Goal: Task Accomplishment & Management: Use online tool/utility

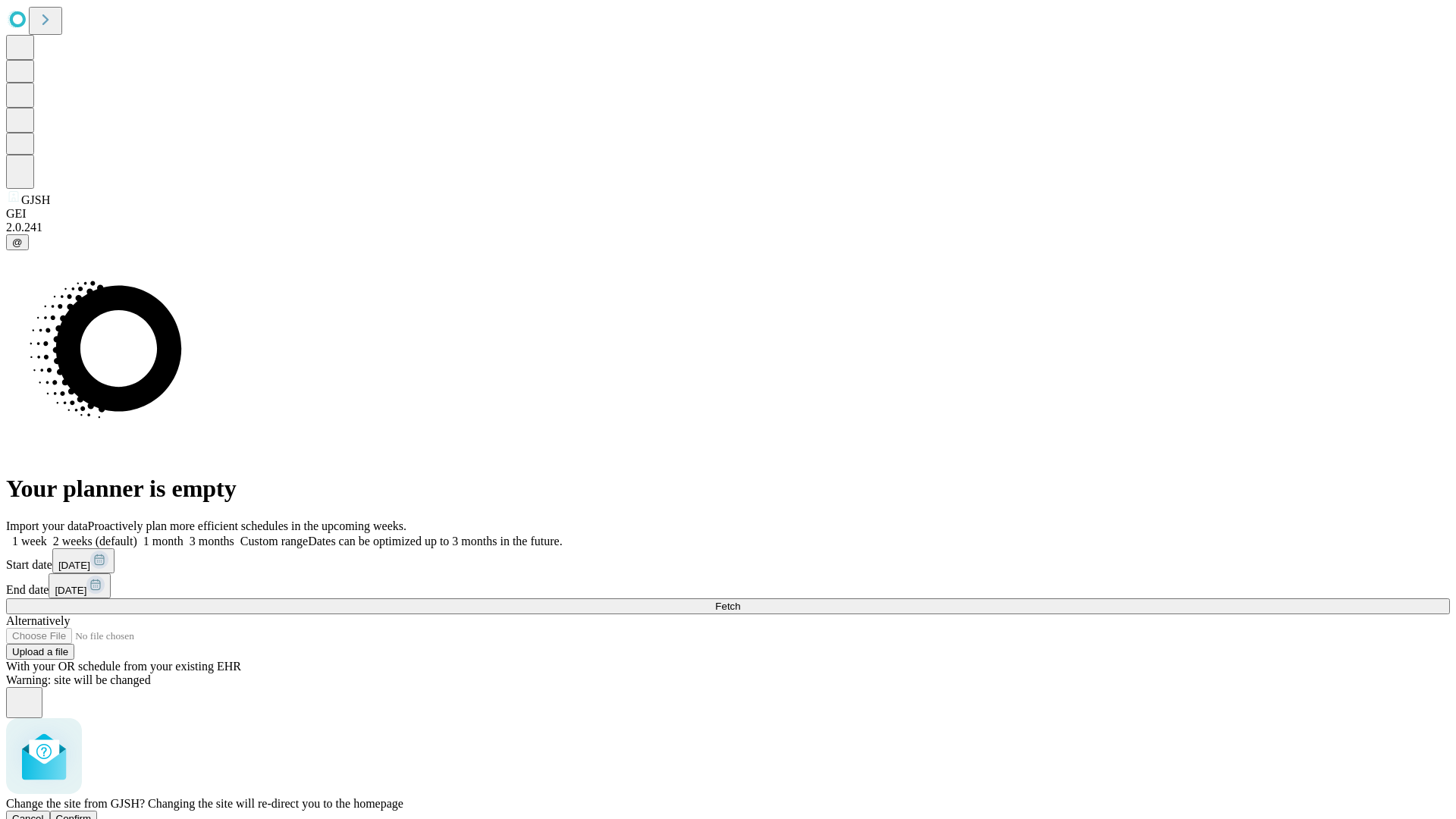
click at [92, 813] on span "Confirm" at bounding box center [73, 818] width 36 height 11
click at [183, 535] on label "1 month" at bounding box center [160, 541] width 46 height 13
click at [740, 601] on span "Fetch" at bounding box center [727, 606] width 25 height 11
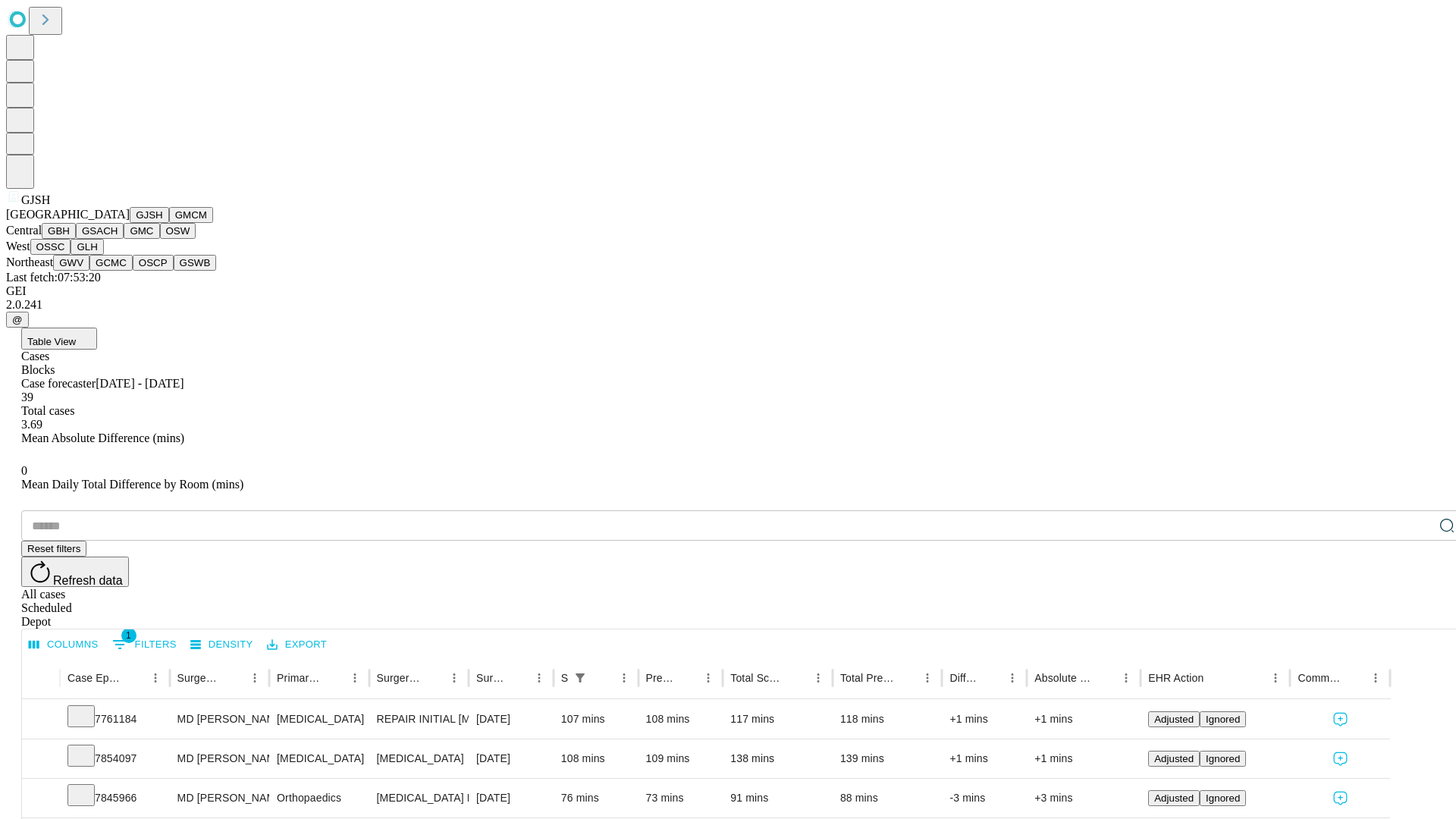
click at [169, 223] on button "GMCM" at bounding box center [190, 215] width 44 height 16
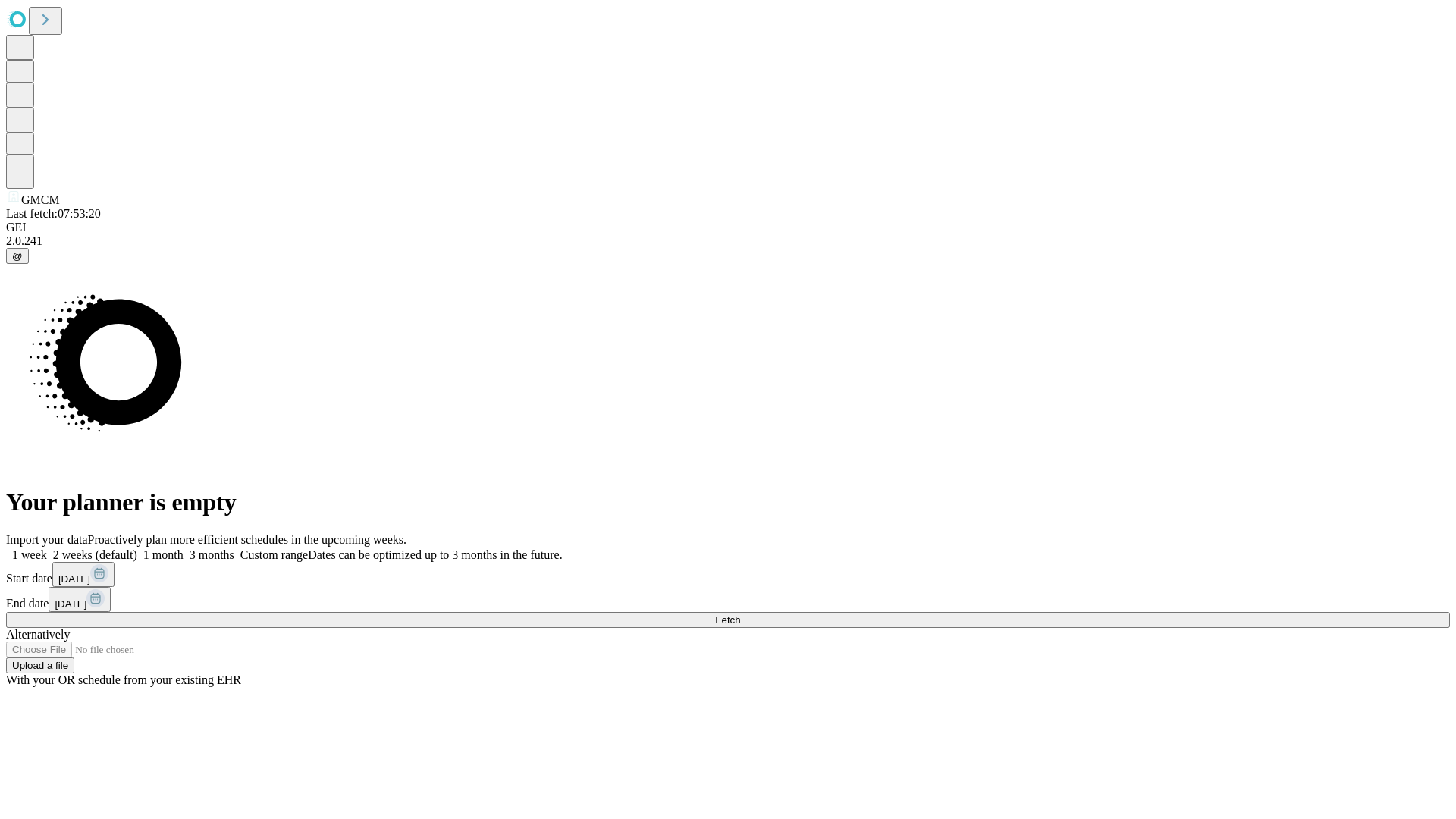
click at [183, 548] on label "1 month" at bounding box center [160, 554] width 46 height 13
click at [740, 614] on span "Fetch" at bounding box center [727, 620] width 25 height 11
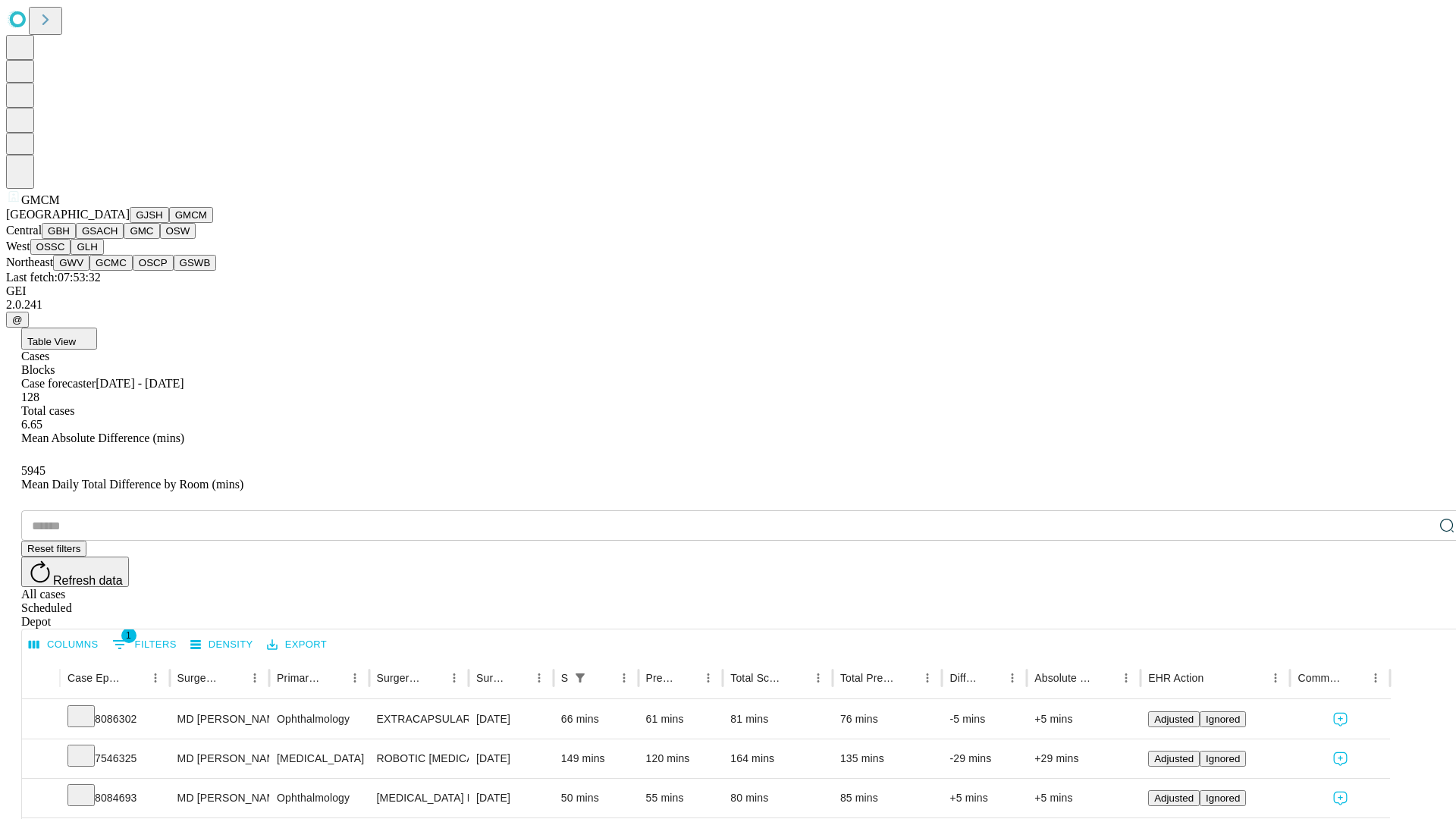
click at [76, 239] on button "GBH" at bounding box center [58, 231] width 34 height 16
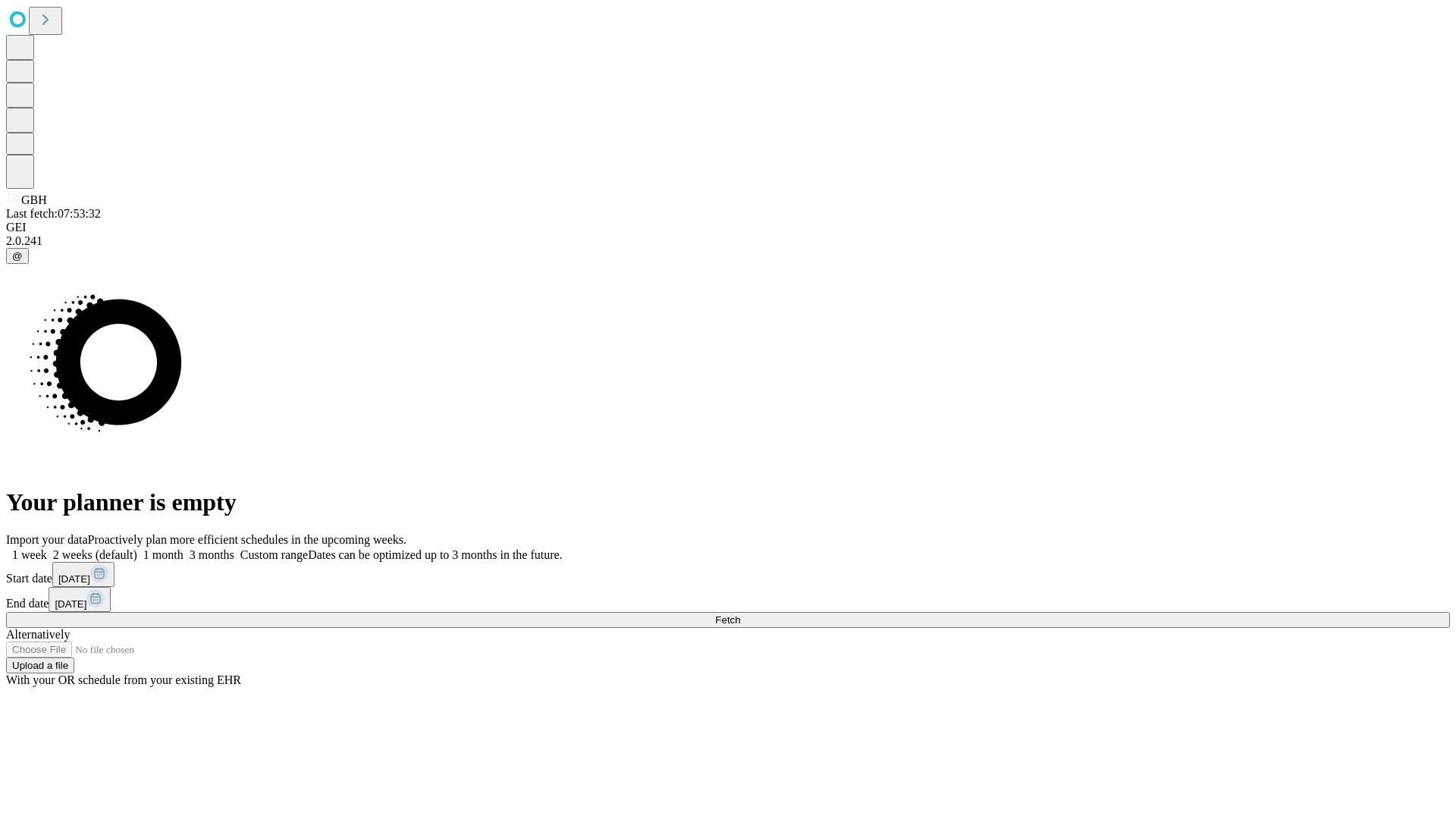
click at [183, 548] on label "1 month" at bounding box center [160, 554] width 46 height 13
click at [740, 614] on span "Fetch" at bounding box center [727, 620] width 25 height 11
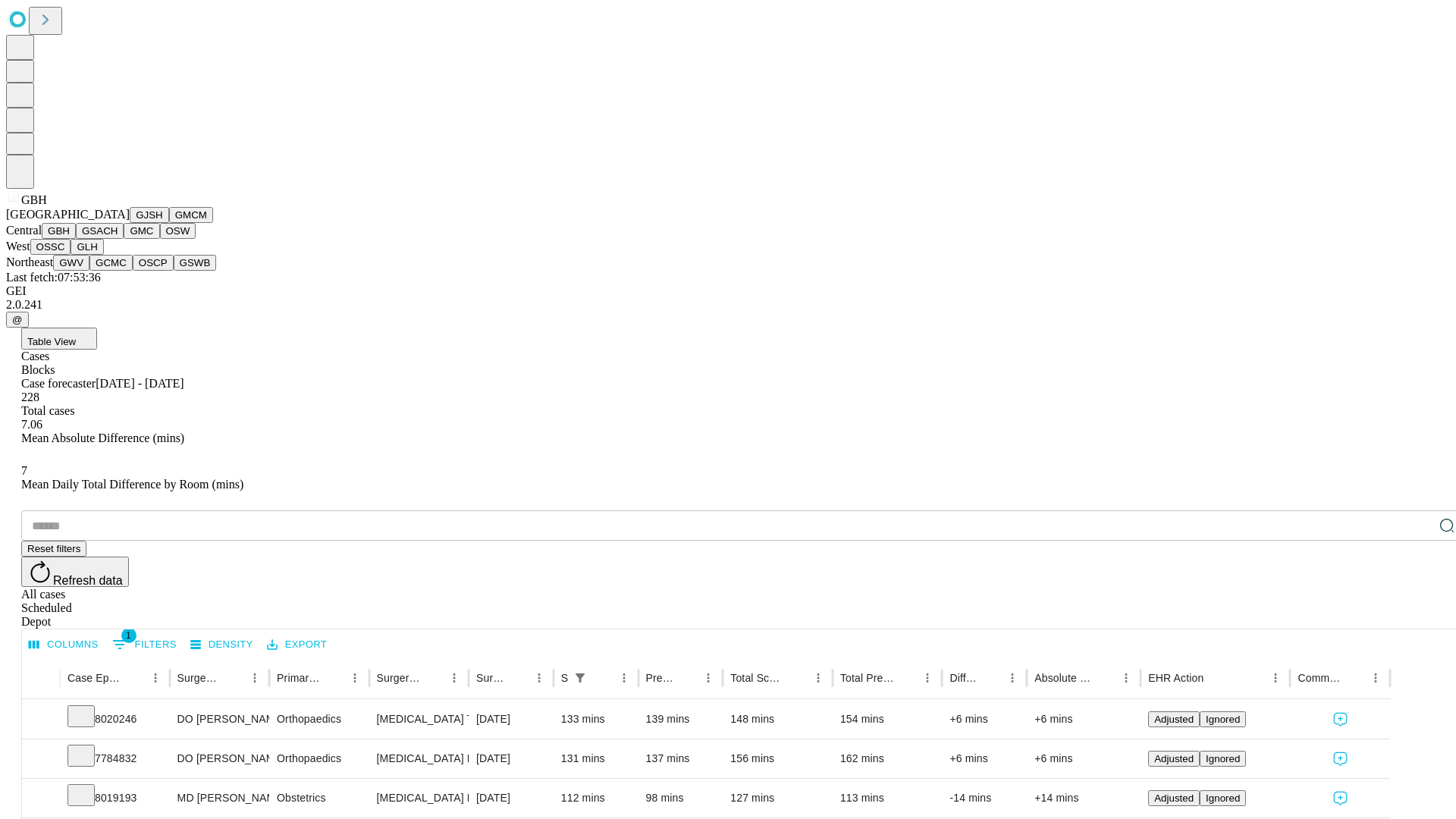
click at [117, 239] on button "GSACH" at bounding box center [100, 231] width 48 height 16
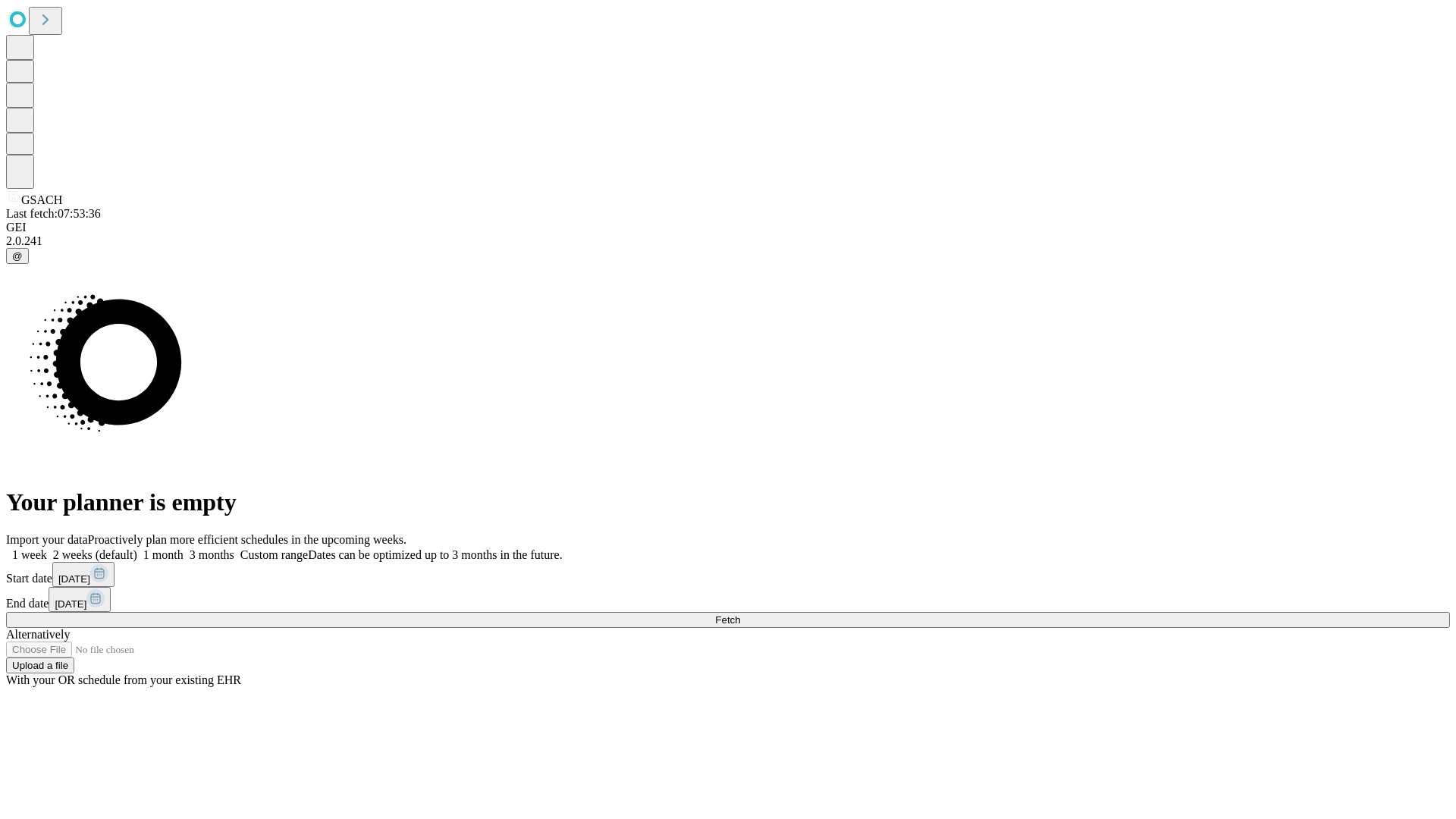
click at [183, 548] on label "1 month" at bounding box center [160, 554] width 46 height 13
click at [740, 614] on span "Fetch" at bounding box center [727, 620] width 25 height 11
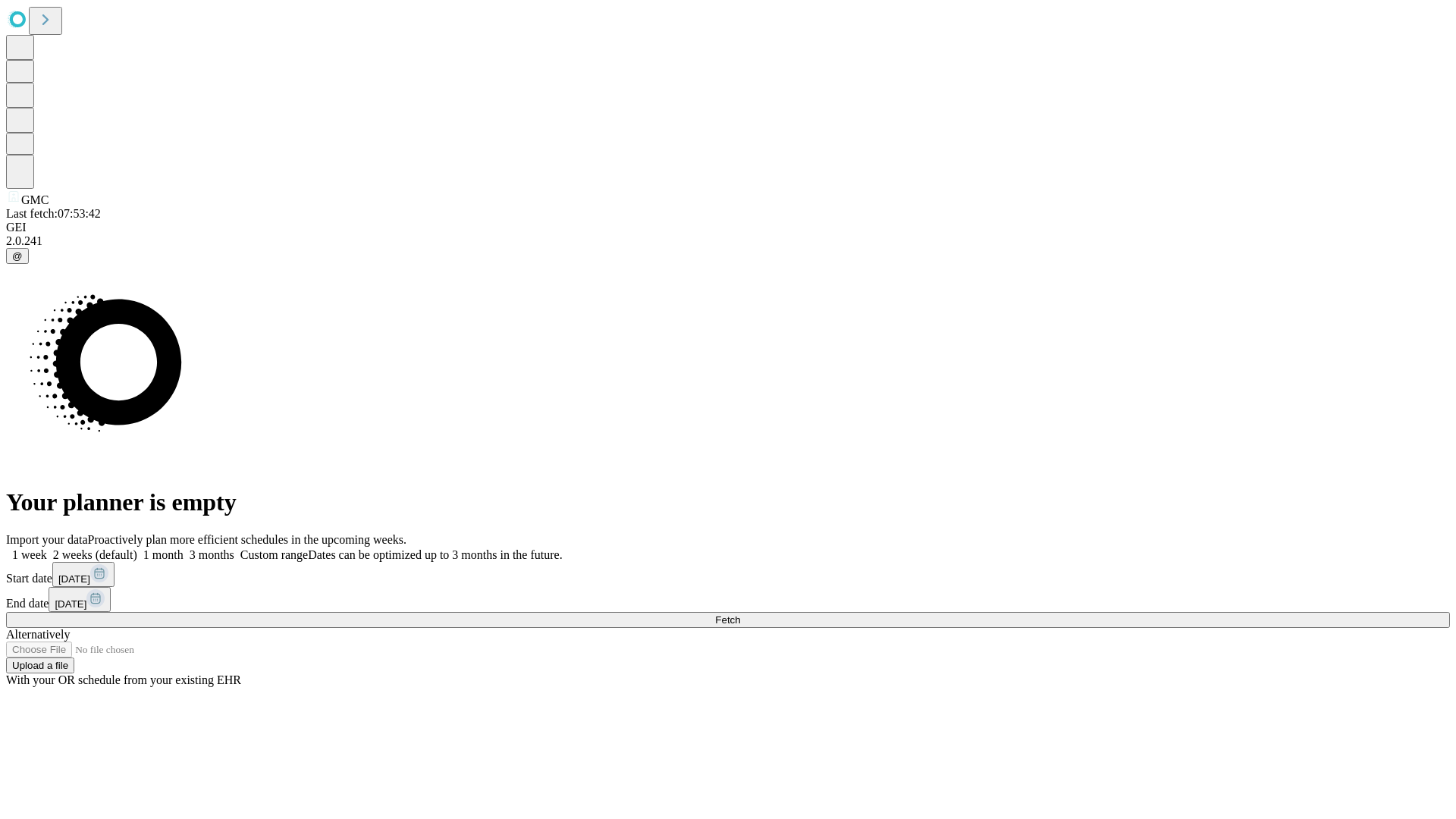
click at [183, 548] on label "1 month" at bounding box center [160, 554] width 46 height 13
click at [740, 614] on span "Fetch" at bounding box center [727, 620] width 25 height 11
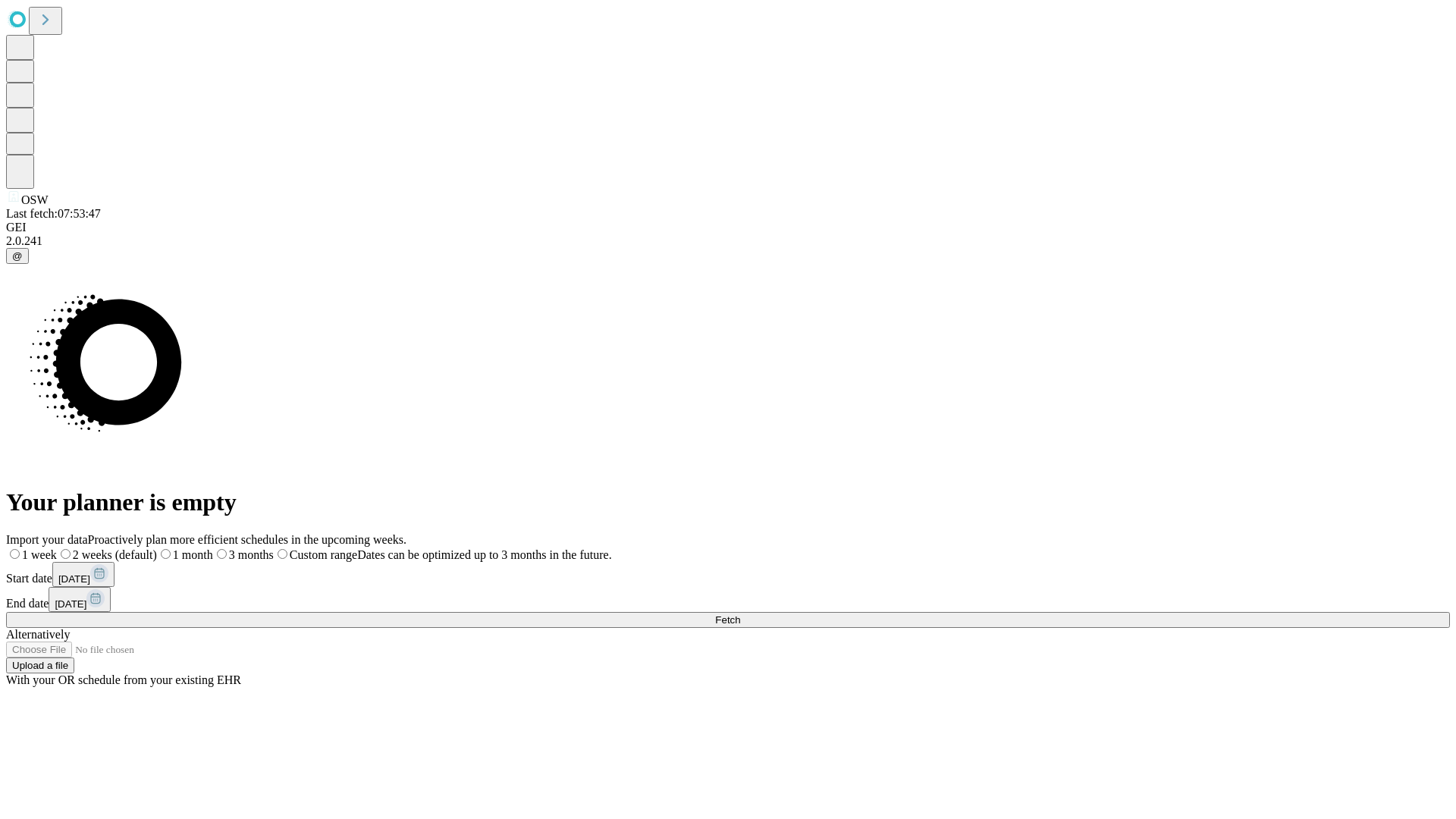
click at [740, 614] on span "Fetch" at bounding box center [727, 620] width 25 height 11
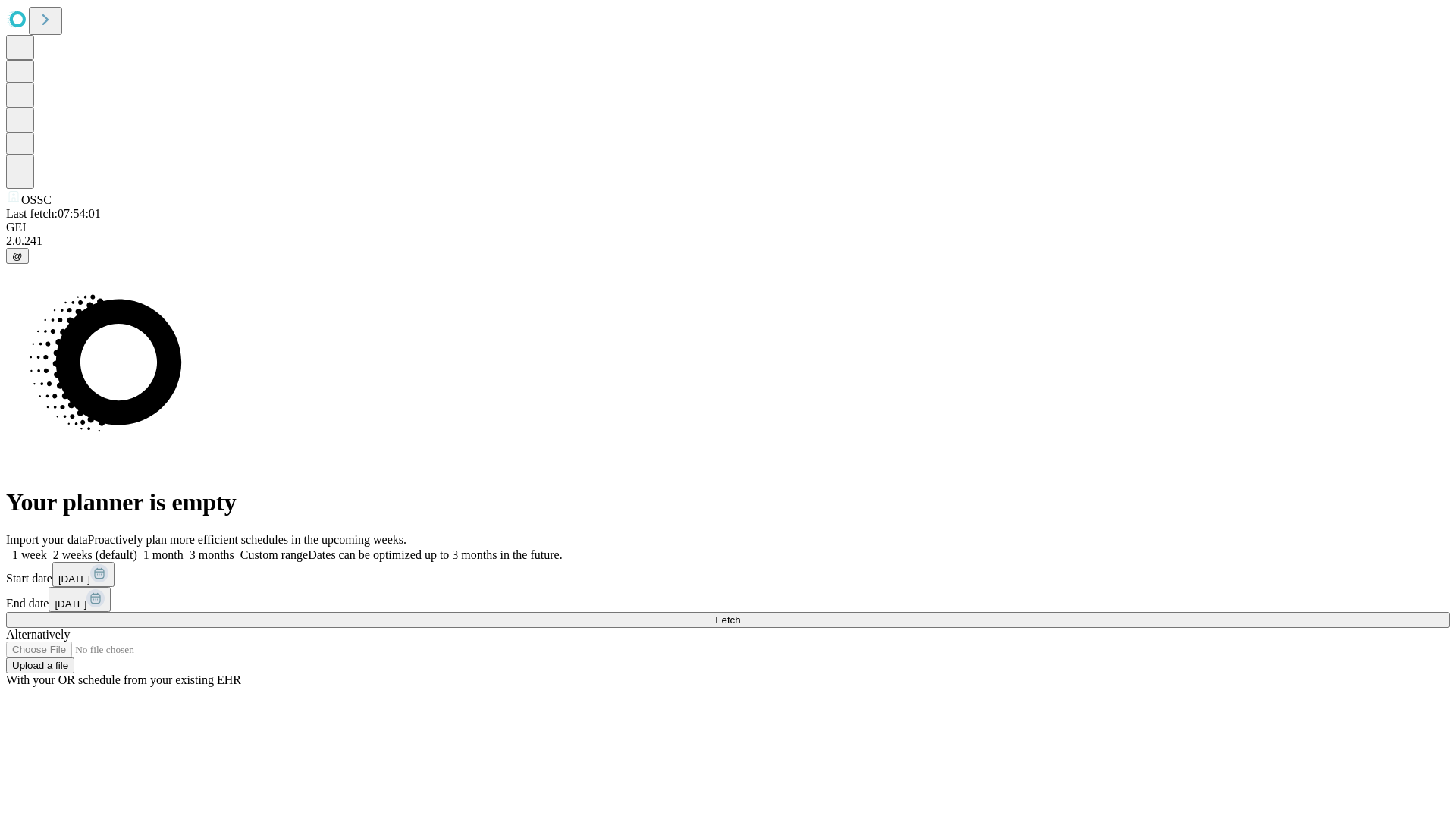
click at [183, 548] on label "1 month" at bounding box center [160, 554] width 46 height 13
click at [740, 614] on span "Fetch" at bounding box center [727, 620] width 25 height 11
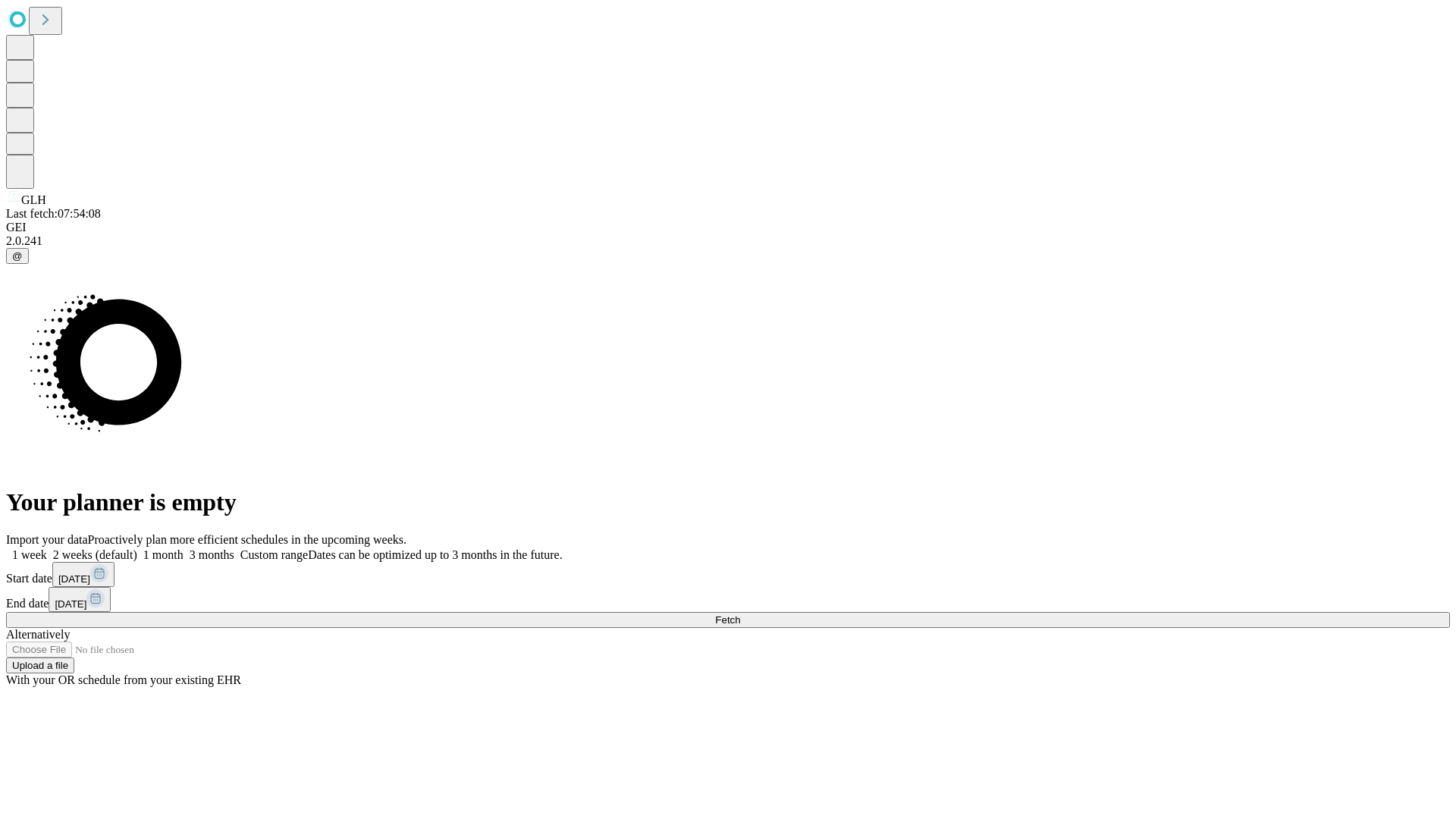
click at [183, 548] on label "1 month" at bounding box center [160, 554] width 46 height 13
click at [740, 614] on span "Fetch" at bounding box center [727, 620] width 25 height 11
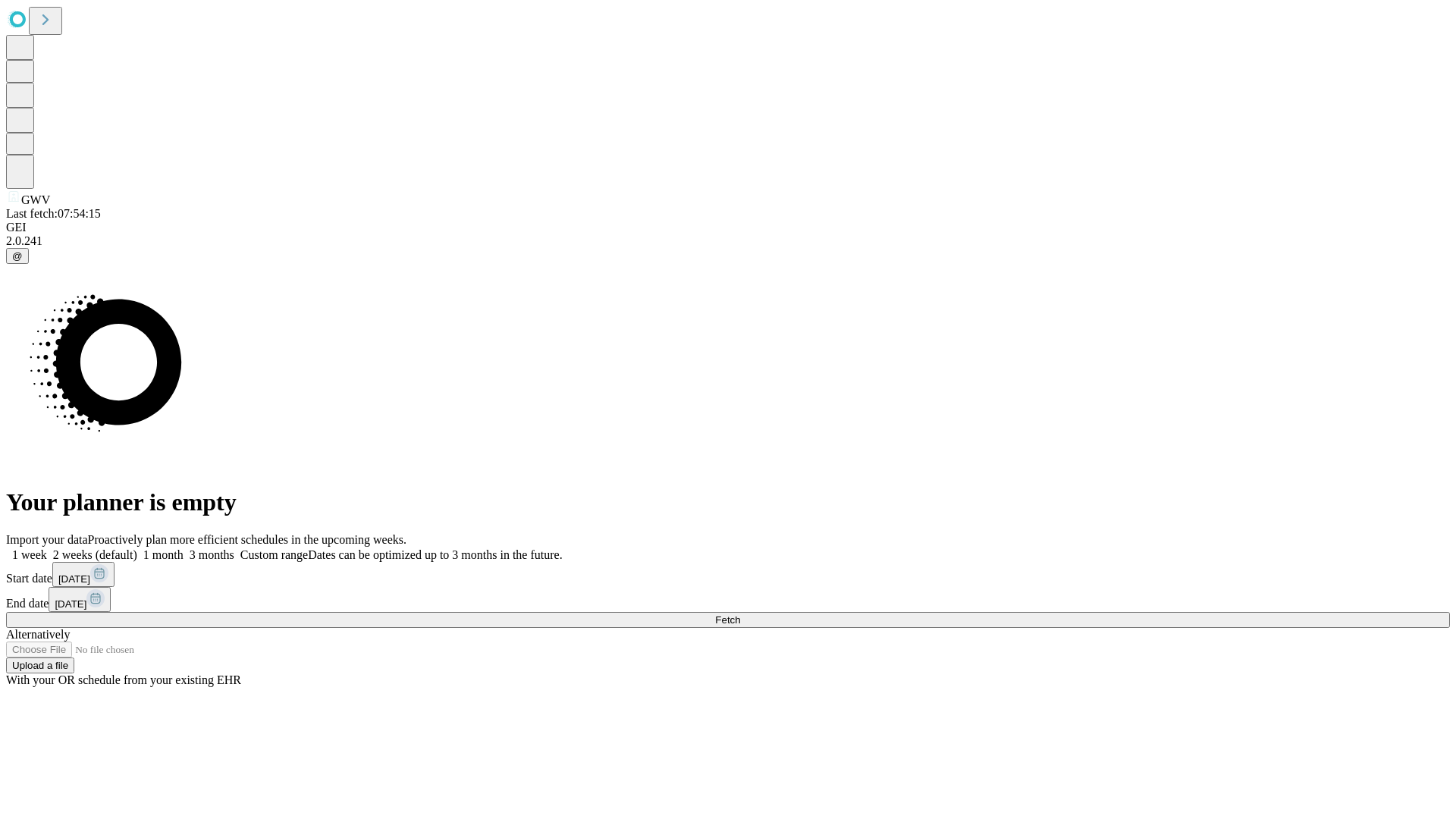
click at [740, 614] on span "Fetch" at bounding box center [727, 620] width 25 height 11
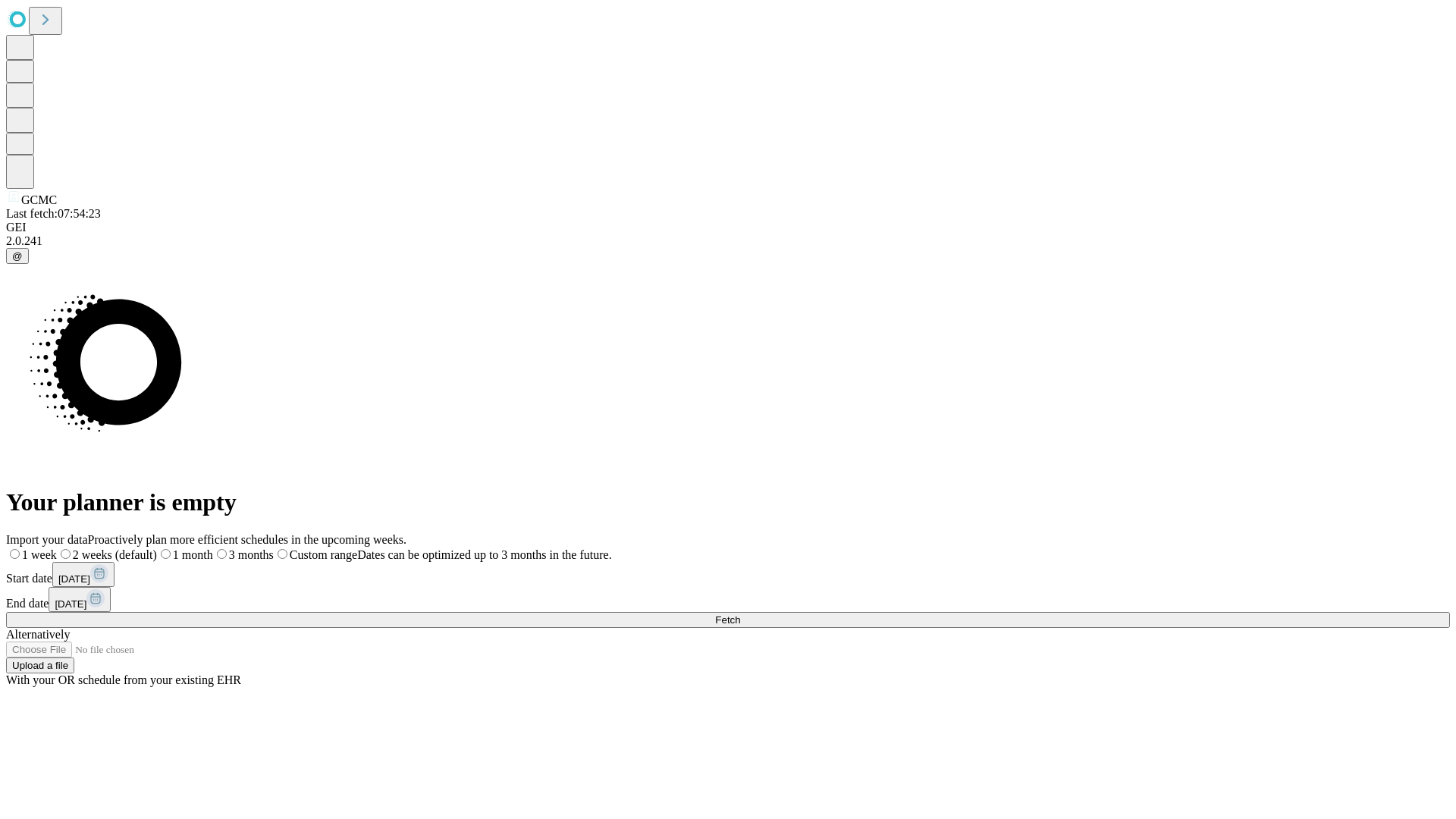
click at [740, 614] on span "Fetch" at bounding box center [727, 620] width 25 height 11
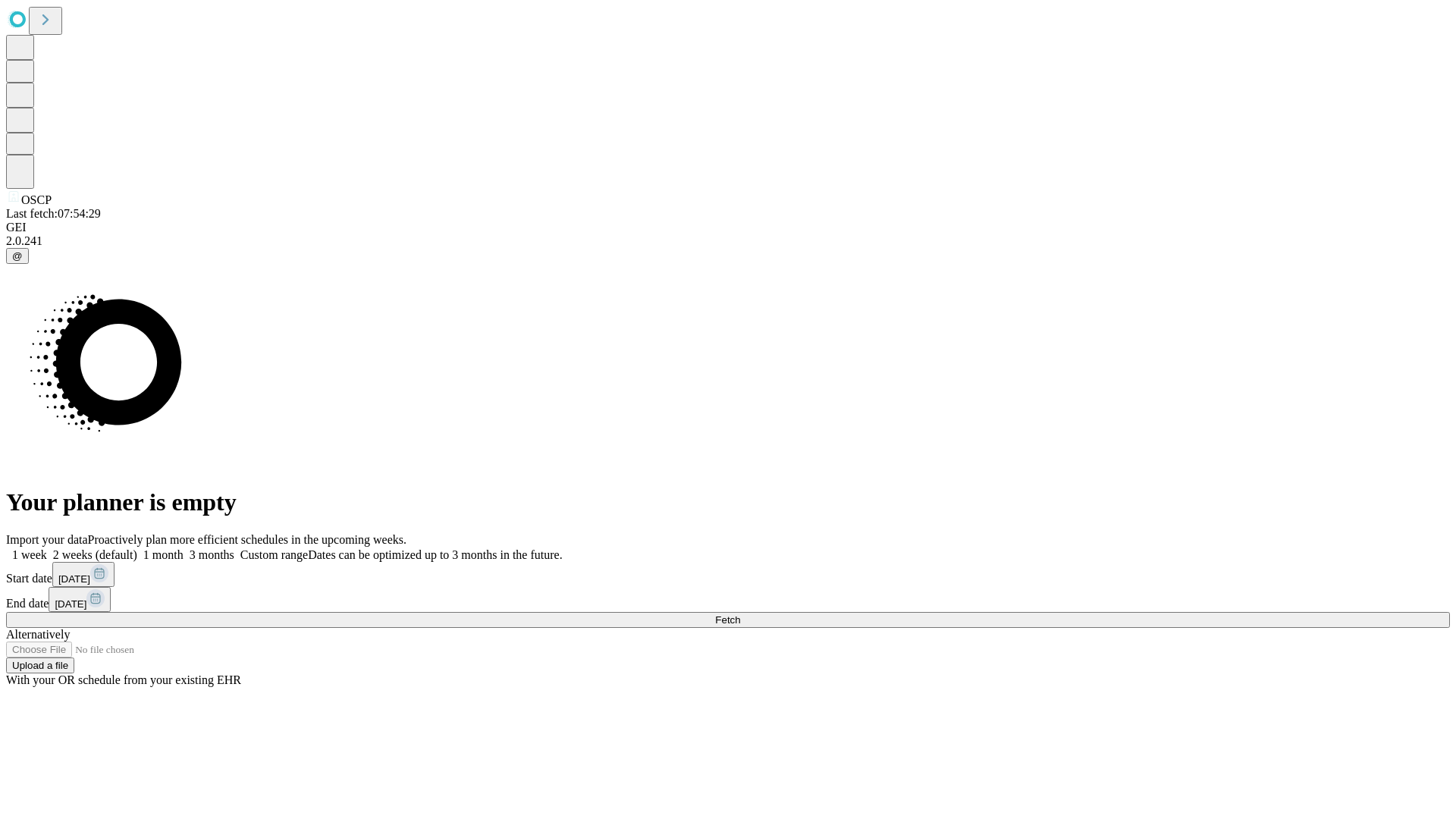
click at [183, 548] on label "1 month" at bounding box center [160, 554] width 46 height 13
click at [740, 614] on span "Fetch" at bounding box center [727, 620] width 25 height 11
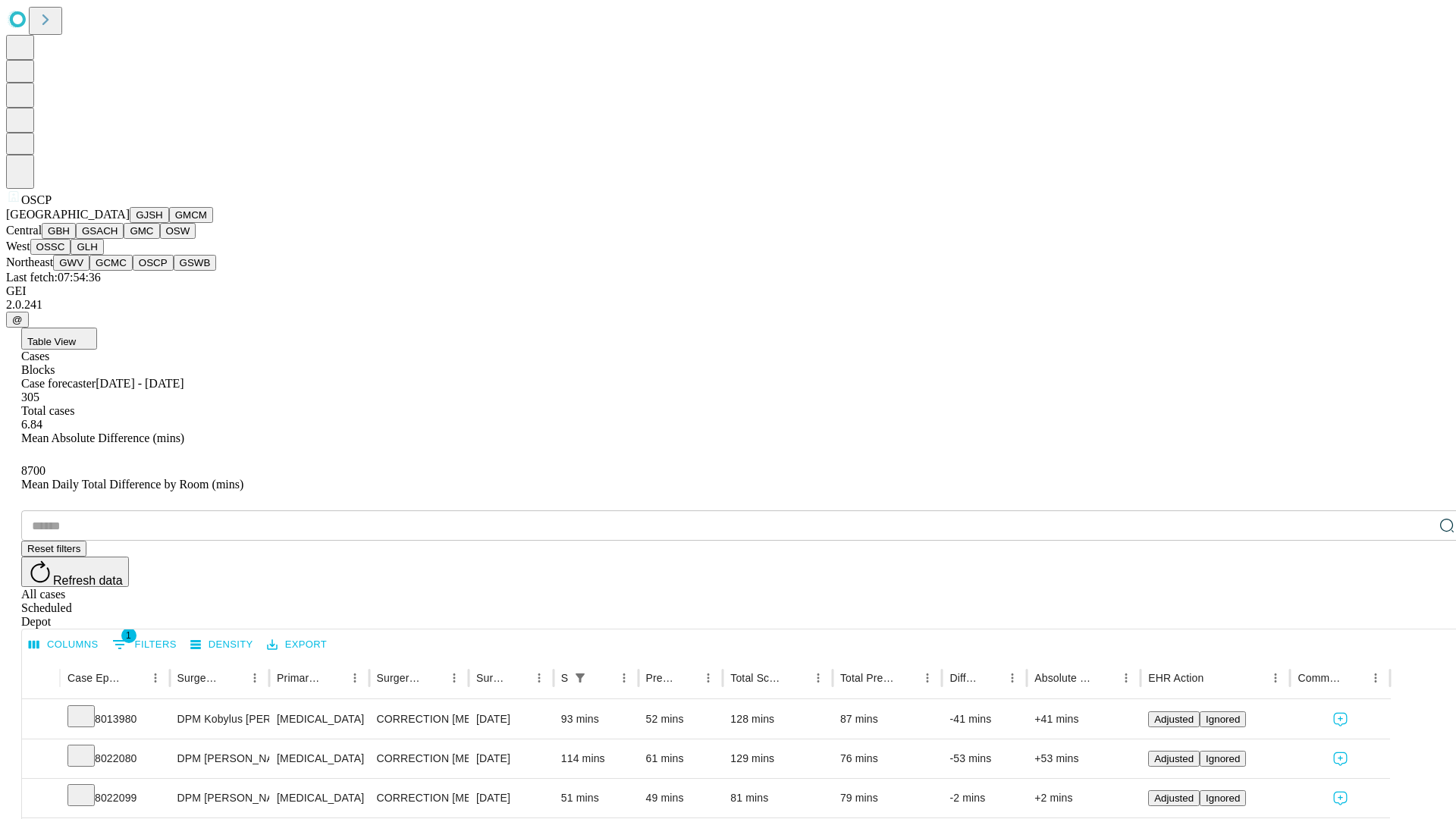
click at [174, 271] on button "GSWB" at bounding box center [195, 263] width 43 height 16
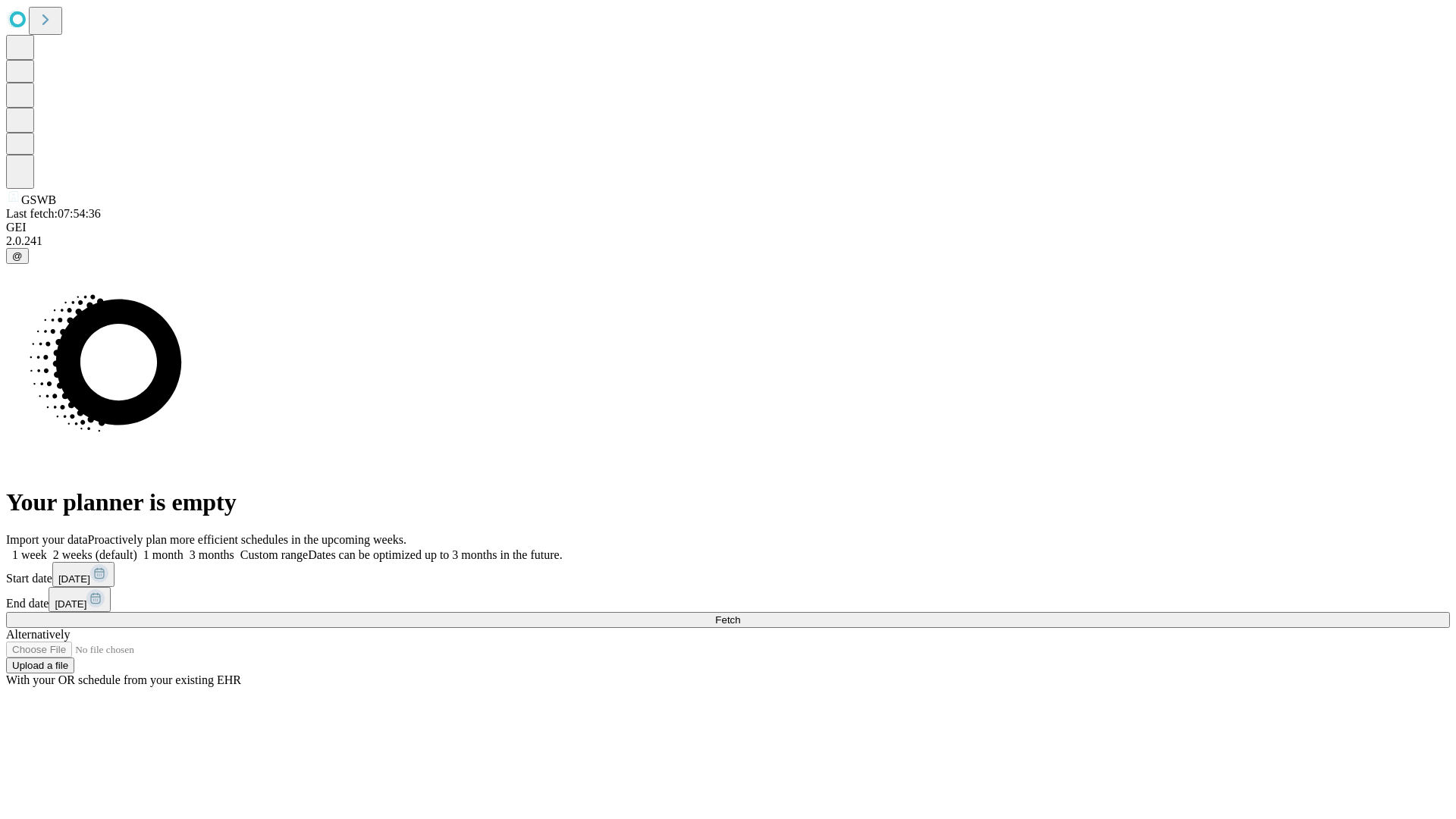
click at [183, 548] on label "1 month" at bounding box center [160, 554] width 46 height 13
click at [740, 614] on span "Fetch" at bounding box center [727, 620] width 25 height 11
